Goal: Task Accomplishment & Management: Use online tool/utility

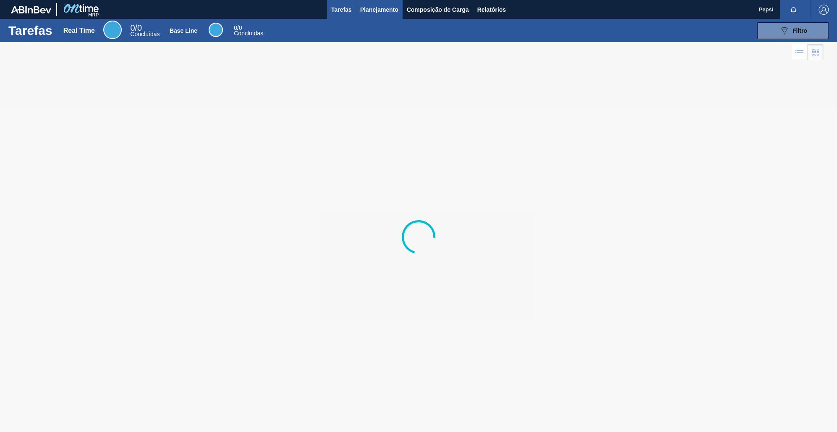
click at [390, 9] on span "Planejamento" at bounding box center [379, 10] width 38 height 10
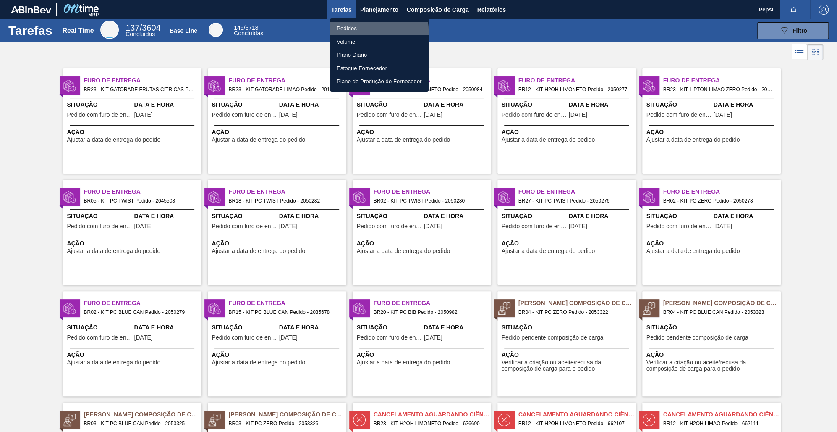
click at [356, 31] on li "Pedidos" at bounding box center [379, 28] width 99 height 13
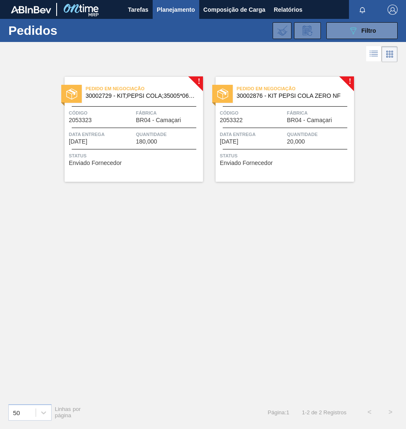
click at [303, 136] on span "Quantidade" at bounding box center [319, 134] width 65 height 8
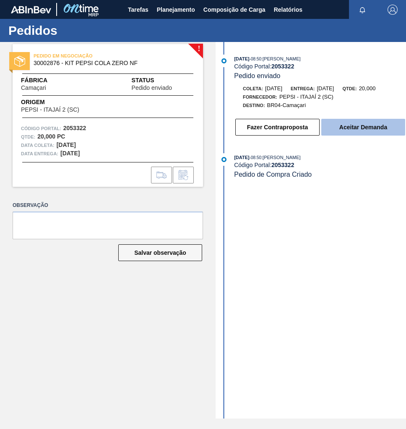
click at [348, 129] on button "Aceitar Demanda" at bounding box center [364, 127] width 84 height 17
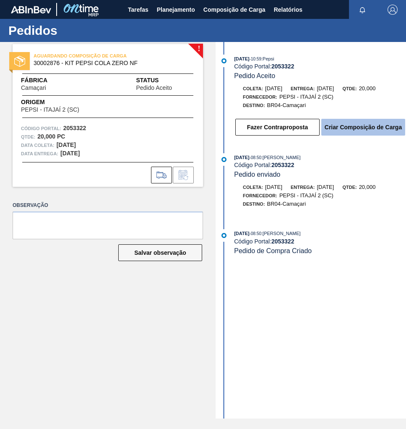
click at [361, 130] on button "Criar Composição de Carga" at bounding box center [364, 127] width 84 height 17
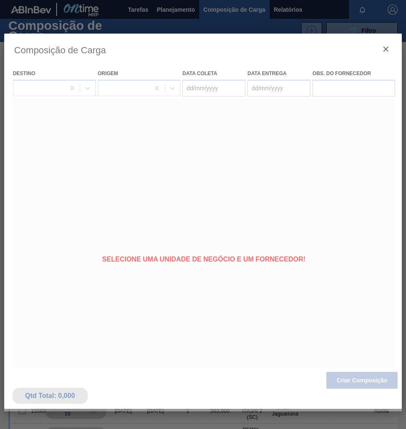
type coleta "[DATE]"
type Entrega "20/10/2025"
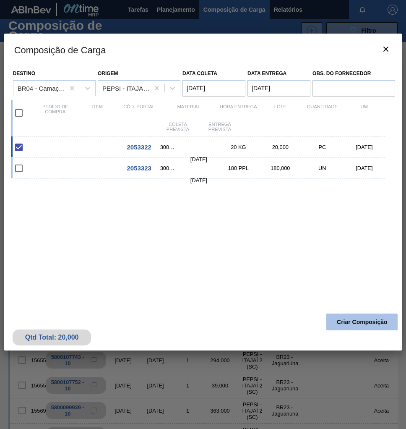
click at [368, 314] on button "Criar Composição" at bounding box center [362, 322] width 71 height 17
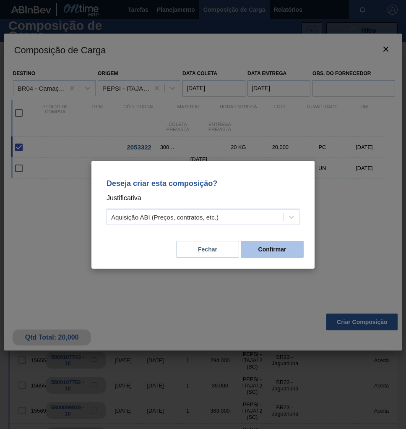
click at [285, 251] on button "Confirmar" at bounding box center [272, 249] width 63 height 17
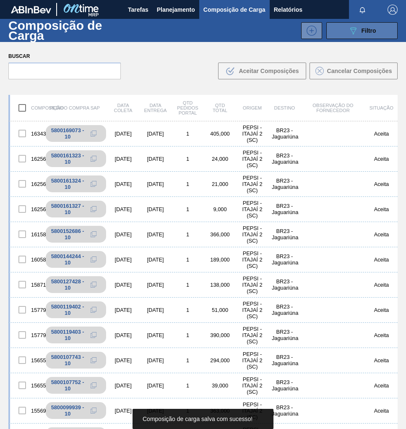
click at [369, 27] on span "Filtro" at bounding box center [369, 30] width 15 height 7
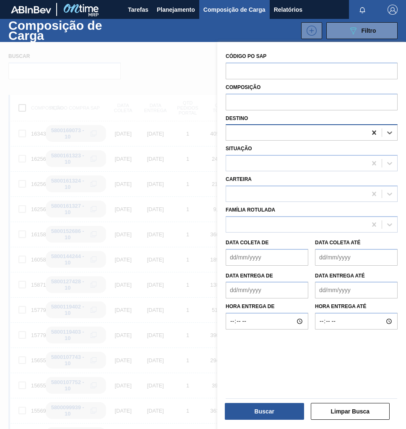
click at [371, 133] on icon at bounding box center [374, 132] width 8 height 8
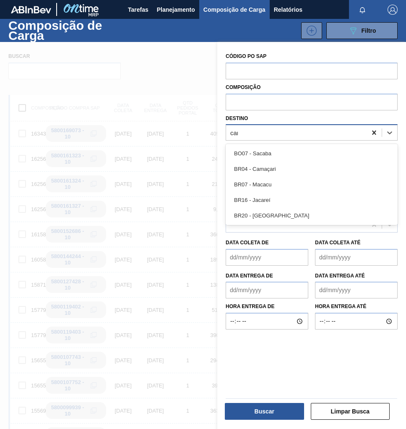
type input "cama"
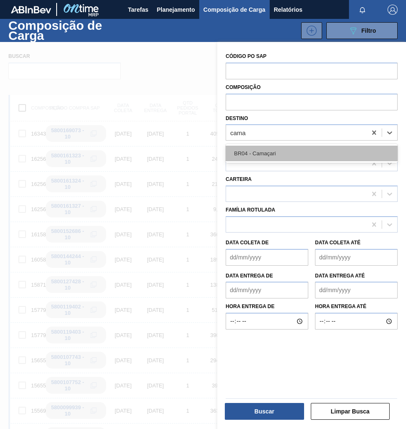
click at [334, 152] on div "BR04 - Camaçari" at bounding box center [312, 154] width 172 height 16
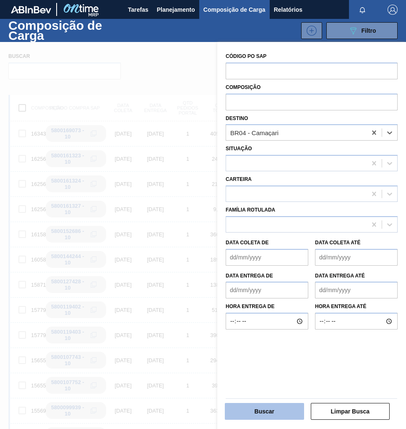
click at [275, 413] on button "Buscar" at bounding box center [264, 411] width 79 height 17
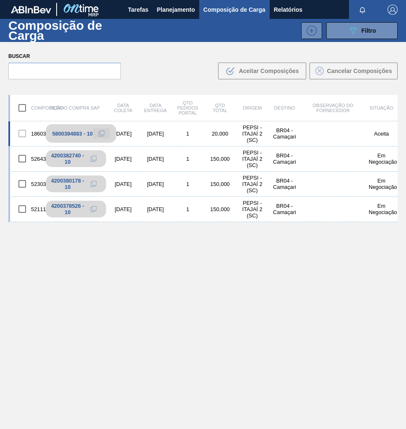
click at [100, 133] on icon at bounding box center [102, 134] width 6 height 6
click at [164, 12] on span "Planejamento" at bounding box center [176, 10] width 38 height 10
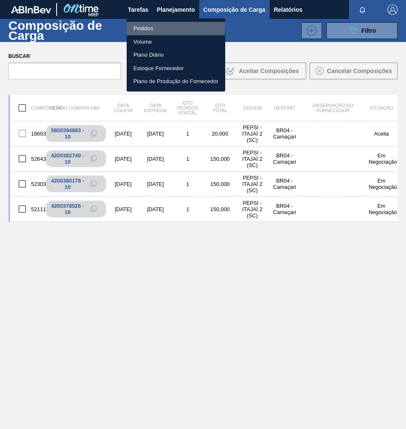
click at [141, 25] on li "Pedidos" at bounding box center [176, 28] width 99 height 13
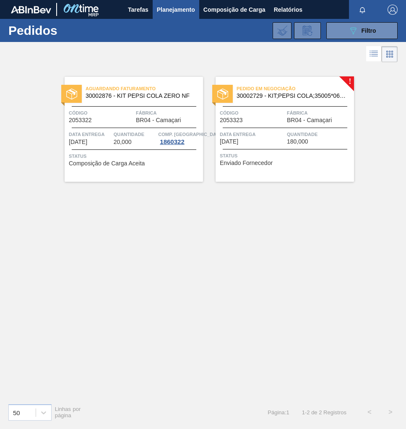
click at [298, 123] on span "BR04 - Camaçari" at bounding box center [309, 120] width 45 height 6
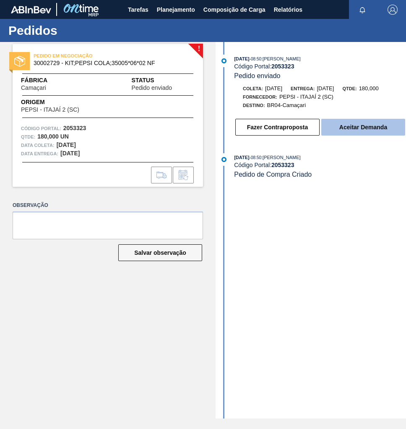
click at [366, 133] on button "Aceitar Demanda" at bounding box center [364, 127] width 84 height 17
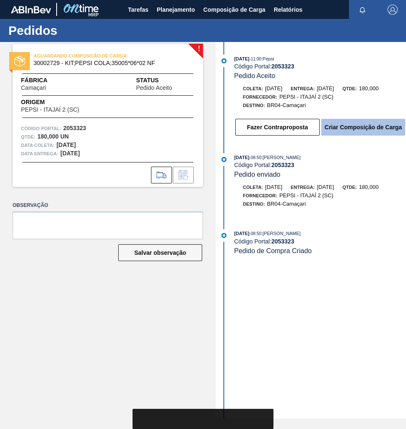
click at [362, 133] on button "Criar Composição de Carga" at bounding box center [364, 127] width 84 height 17
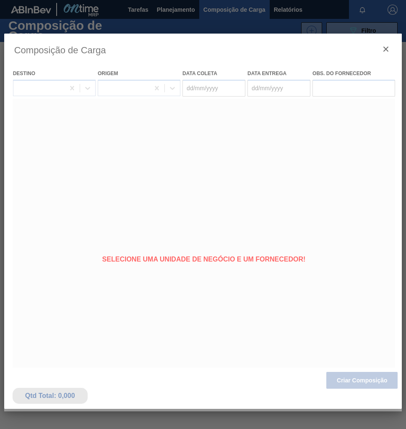
type coleta "[DATE]"
type Entrega "20/10/2025"
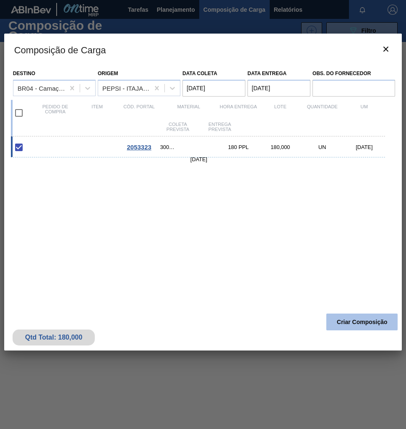
click at [373, 327] on button "Criar Composição" at bounding box center [362, 322] width 71 height 17
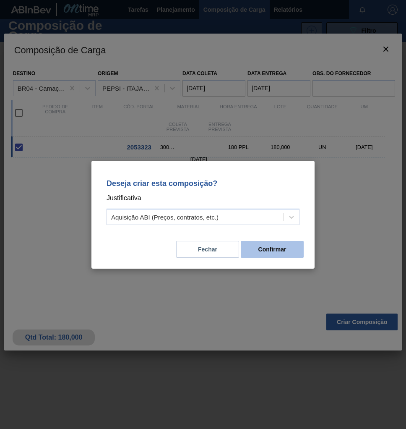
click at [250, 246] on button "Confirmar" at bounding box center [272, 249] width 63 height 17
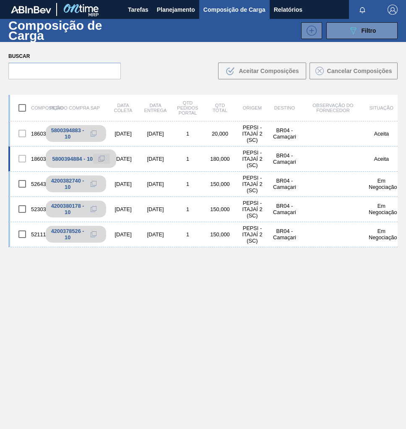
click at [102, 158] on icon at bounding box center [102, 159] width 6 height 6
click at [172, 11] on span "Planejamento" at bounding box center [176, 10] width 38 height 10
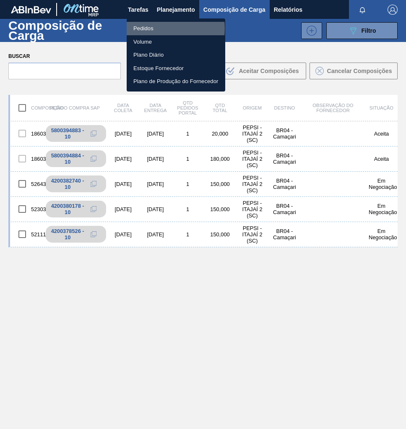
click at [148, 29] on li "Pedidos" at bounding box center [176, 28] width 99 height 13
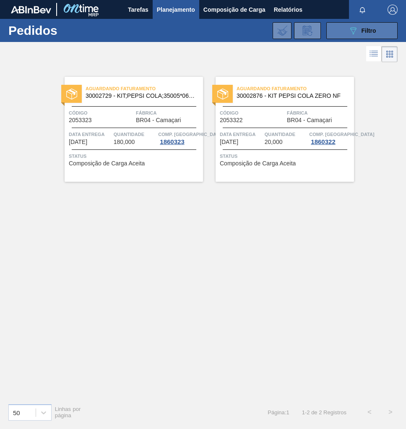
click at [366, 26] on div "089F7B8B-B2A5-4AFE-B5C0-19BA573D28AC Filtro" at bounding box center [362, 31] width 28 height 10
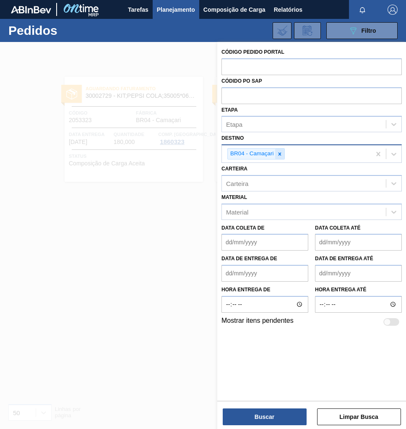
click at [283, 153] on icon at bounding box center [280, 154] width 6 height 6
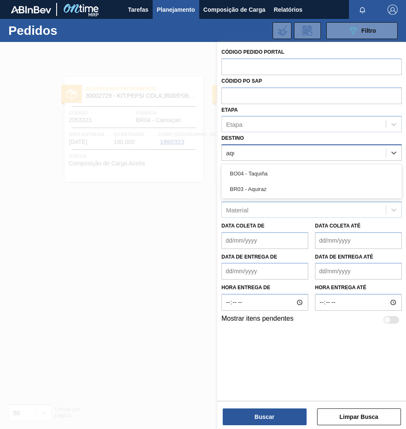
type input "aqui"
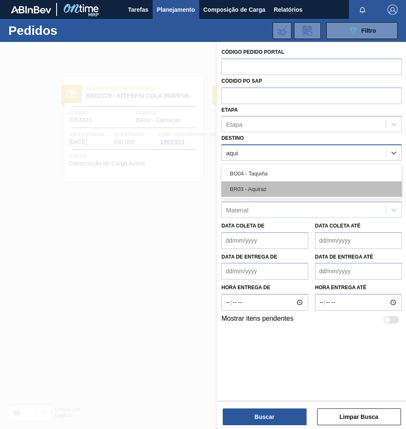
click at [265, 191] on div "BR03 - Aquiraz" at bounding box center [312, 189] width 181 height 16
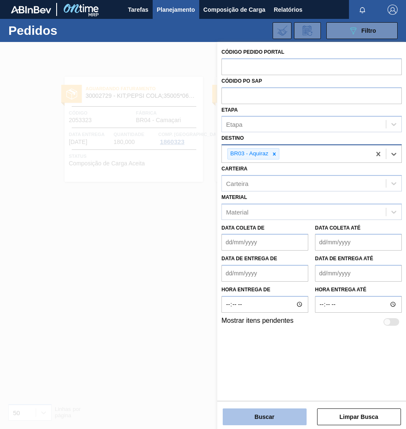
click at [267, 419] on button "Buscar" at bounding box center [265, 416] width 84 height 17
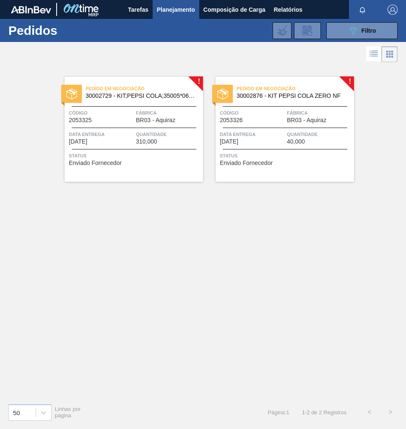
click at [298, 133] on span "Quantidade" at bounding box center [319, 134] width 65 height 8
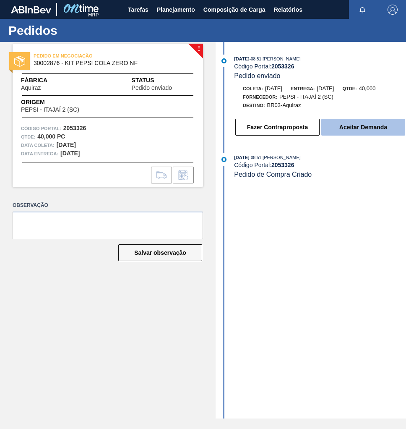
click at [354, 129] on button "Aceitar Demanda" at bounding box center [364, 127] width 84 height 17
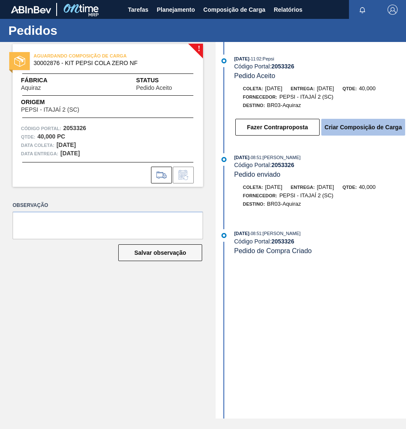
click at [371, 130] on button "Criar Composição de Carga" at bounding box center [364, 127] width 84 height 17
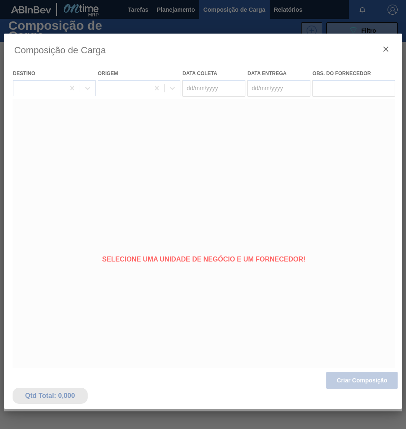
type coleta "[DATE]"
type Entrega "[DATE]"
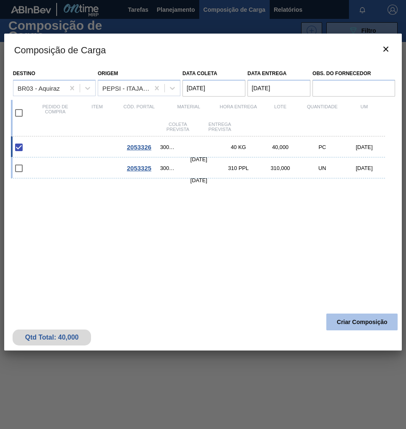
click at [355, 323] on button "Criar Composição" at bounding box center [362, 322] width 71 height 17
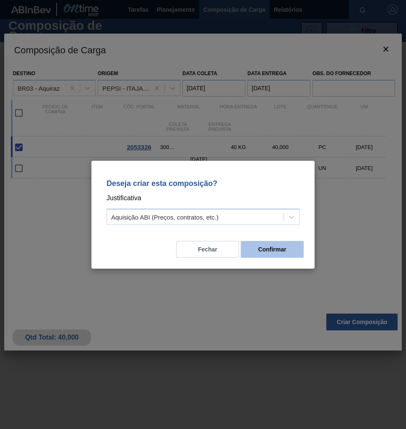
click at [262, 244] on button "Confirmar" at bounding box center [272, 249] width 63 height 17
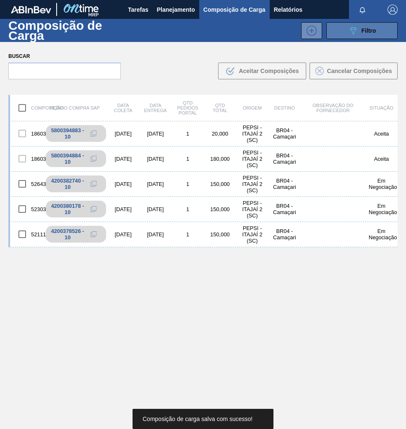
click at [362, 27] on span "Filtro" at bounding box center [369, 30] width 15 height 7
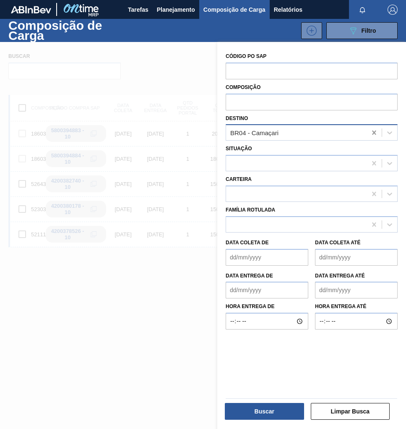
click at [374, 132] on icon at bounding box center [374, 133] width 4 height 4
type input "aqui"
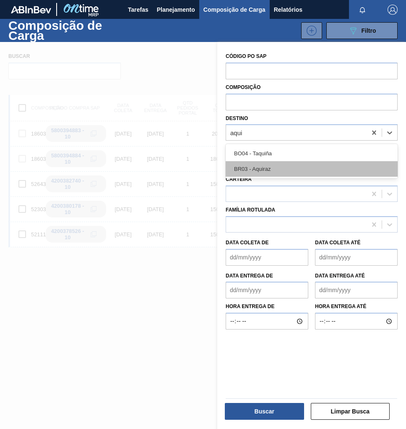
click at [313, 173] on div "BR03 - Aquiraz" at bounding box center [312, 169] width 172 height 16
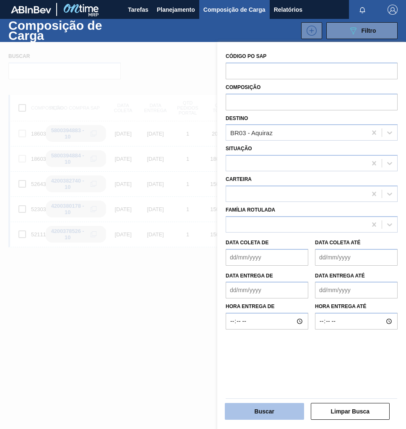
click at [254, 408] on button "Buscar" at bounding box center [264, 411] width 79 height 17
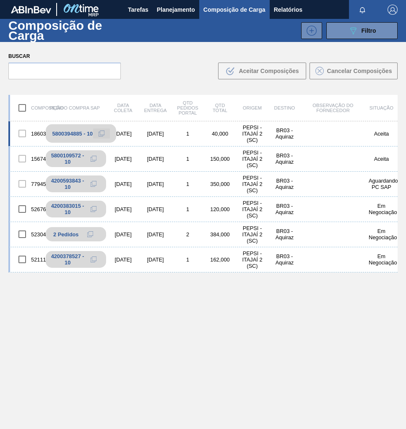
click at [103, 133] on icon at bounding box center [102, 134] width 6 height 6
click at [180, 6] on span "Planejamento" at bounding box center [176, 10] width 38 height 10
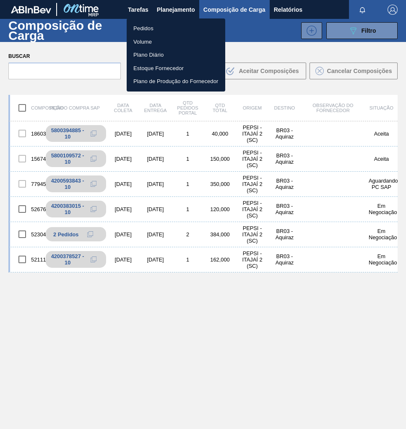
click at [154, 27] on li "Pedidos" at bounding box center [176, 28] width 99 height 13
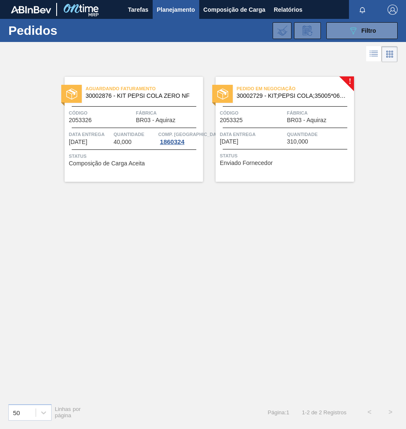
click at [271, 140] on div "Data Entrega 23/10/2025" at bounding box center [252, 137] width 65 height 15
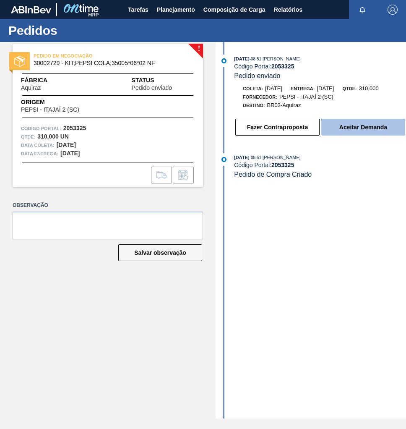
click at [362, 133] on button "Aceitar Demanda" at bounding box center [364, 127] width 84 height 17
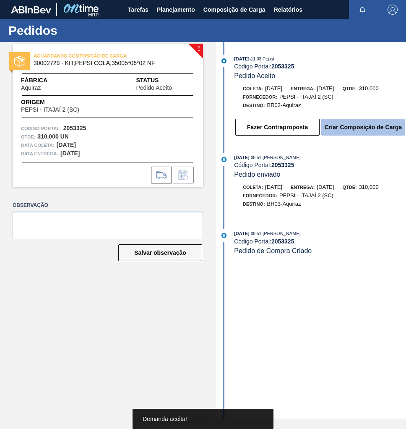
click at [352, 130] on button "Criar Composição de Carga" at bounding box center [364, 127] width 84 height 17
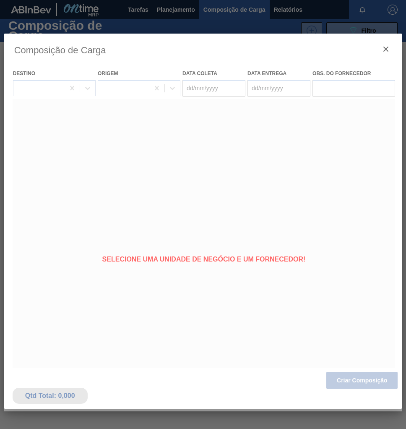
type coleta "[DATE]"
type Entrega "[DATE]"
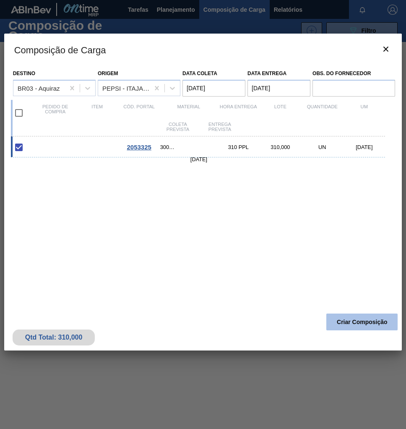
click at [382, 329] on button "Criar Composição" at bounding box center [362, 322] width 71 height 17
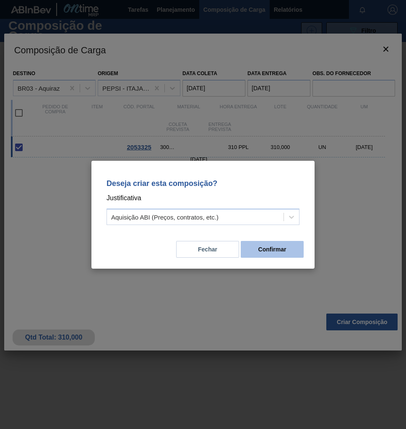
click at [279, 247] on button "Confirmar" at bounding box center [272, 249] width 63 height 17
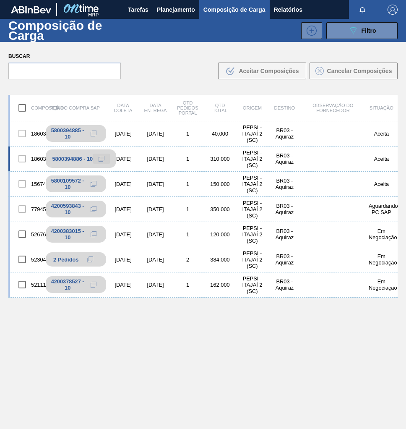
click at [102, 160] on icon at bounding box center [102, 159] width 6 height 6
